Goal: Task Accomplishment & Management: Manage account settings

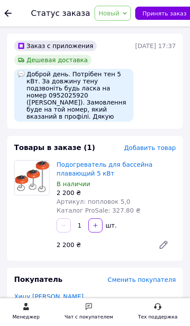
click at [158, 11] on span "Принять заказ" at bounding box center [164, 13] width 44 height 7
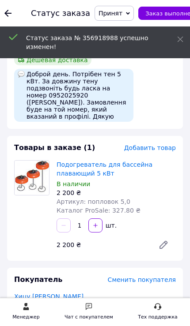
click at [170, 239] on link at bounding box center [163, 245] width 25 height 18
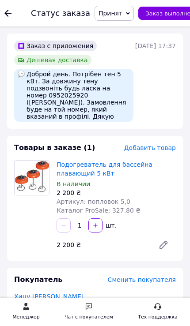
click at [167, 147] on span "Добавить товар" at bounding box center [150, 147] width 52 height 7
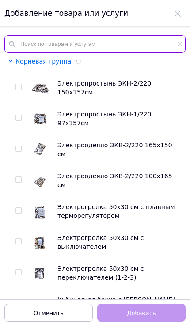
click at [45, 44] on input "text" at bounding box center [94, 44] width 181 height 18
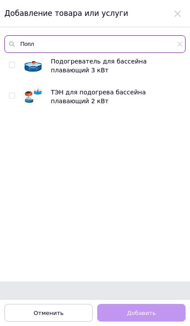
type input "Попл"
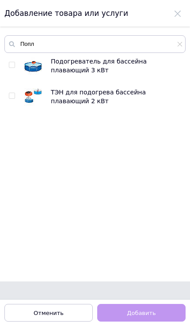
click at [15, 63] on input "checkbox" at bounding box center [12, 65] width 6 height 6
checkbox input "true"
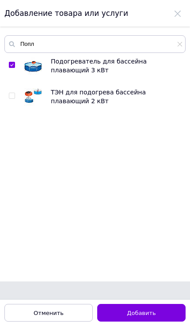
click at [154, 314] on span "Добавить" at bounding box center [141, 313] width 29 height 7
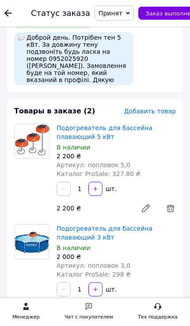
scroll to position [37, 0]
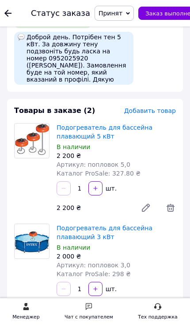
click at [173, 209] on icon at bounding box center [170, 208] width 8 height 8
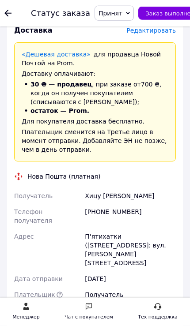
scroll to position [424, 0]
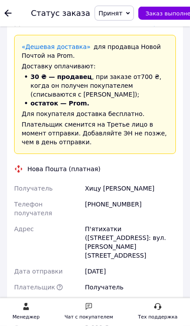
copy div "П'ятихатки ([STREET_ADDRESS]: вул. [PERSON_NAME][STREET_ADDRESS]"
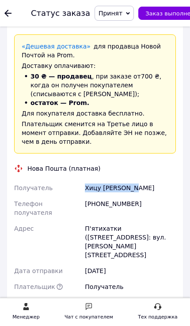
copy div "Хицу [PERSON_NAME]"
click at [116, 203] on div "[PHONE_NUMBER]" at bounding box center [130, 208] width 94 height 25
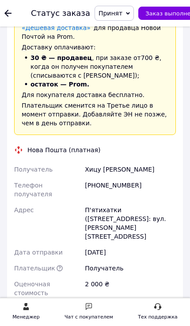
scroll to position [443, 0]
copy div "380951302960"
